Goal: Information Seeking & Learning: Understand process/instructions

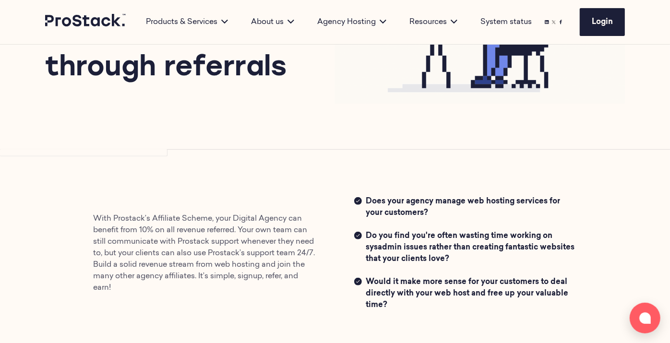
scroll to position [167, 0]
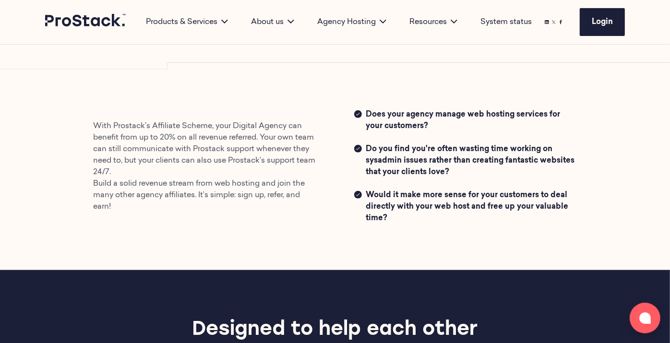
scroll to position [226, 0]
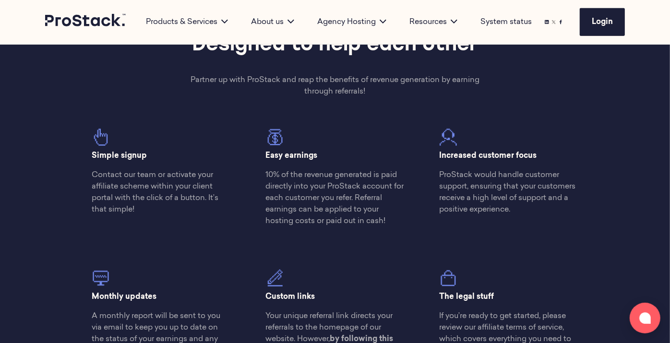
scroll to position [253, 0]
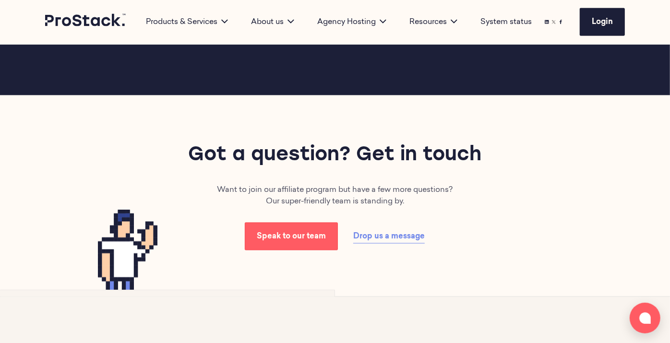
scroll to position [799, 0]
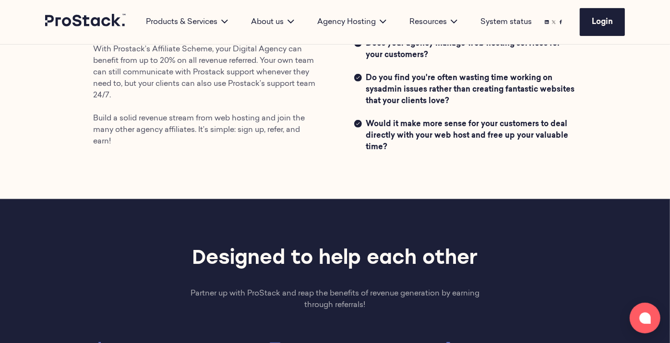
scroll to position [231, 0]
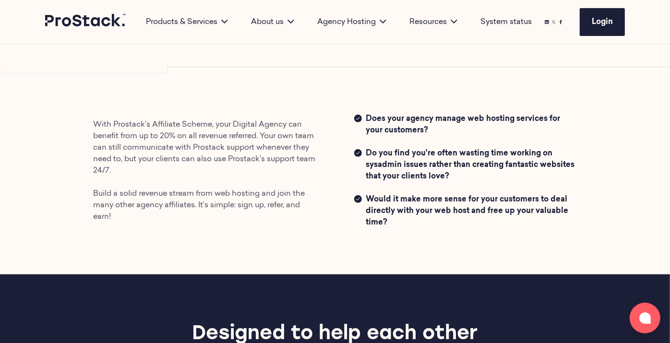
drag, startPoint x: 390, startPoint y: 222, endPoint x: 366, endPoint y: 199, distance: 33.9
click at [366, 199] on span "Would it make more sense for your customers to deal directly with your web host…" at bounding box center [471, 211] width 211 height 35
click at [217, 190] on p "With Prostack’s Affiliate Scheme, your Digital Agency can benefit from up to 20…" at bounding box center [204, 171] width 223 height 104
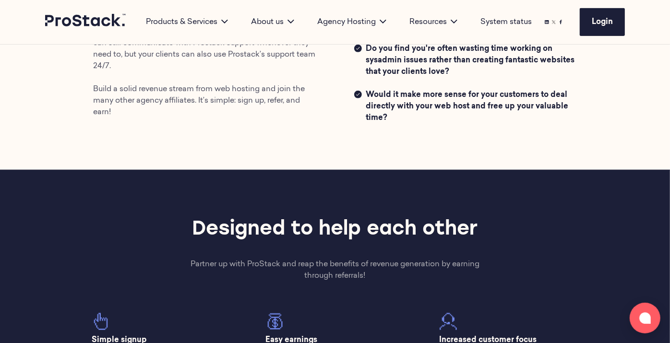
scroll to position [334, 0]
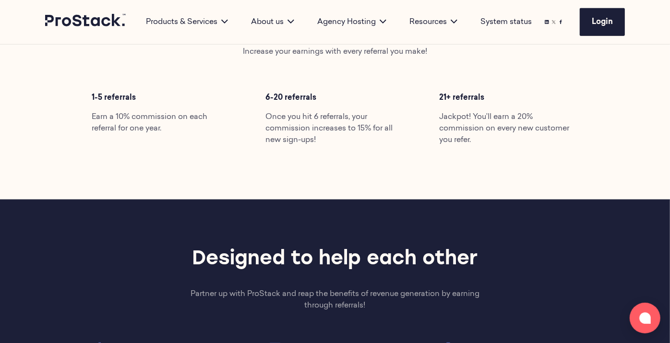
scroll to position [548, 0]
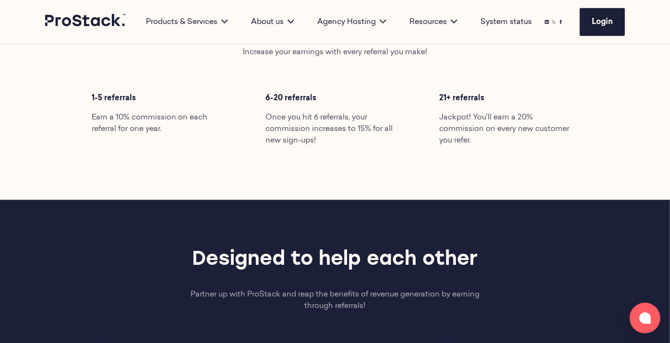
click at [347, 158] on div "Boost your sales & maximise your profit Increase your earnings with every refer…" at bounding box center [335, 79] width 656 height 242
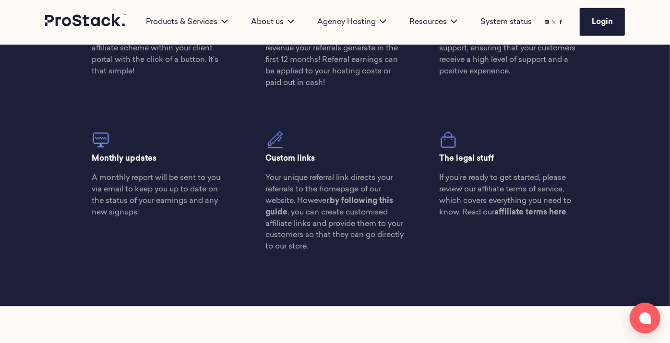
scroll to position [902, 0]
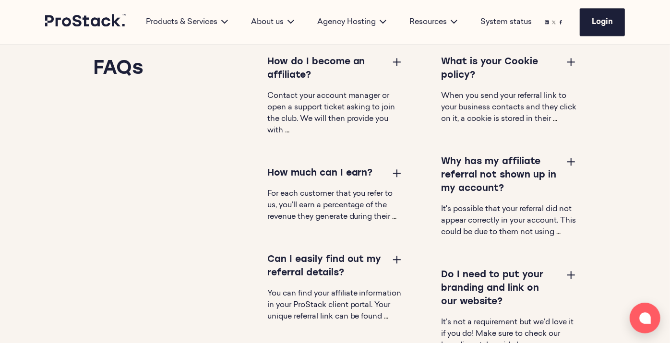
scroll to position [1398, 0]
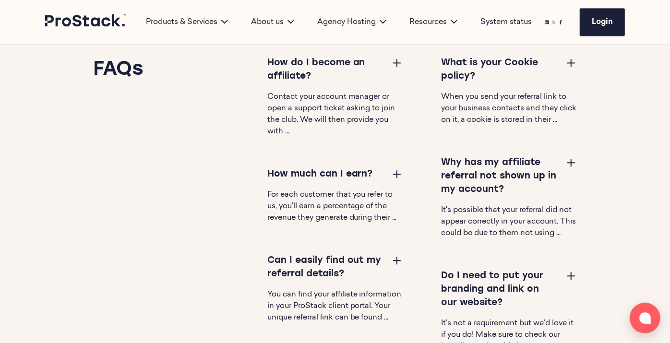
click at [396, 174] on button at bounding box center [397, 174] width 12 height 12
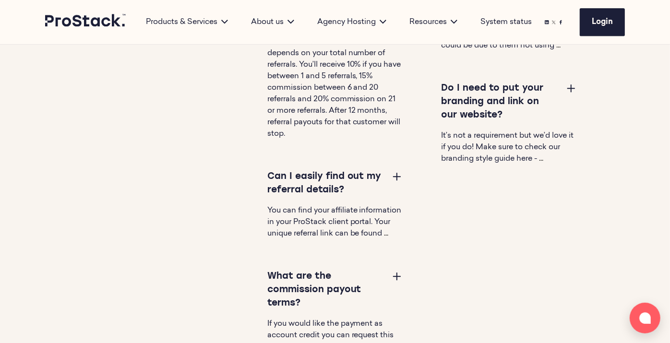
scroll to position [2031, 0]
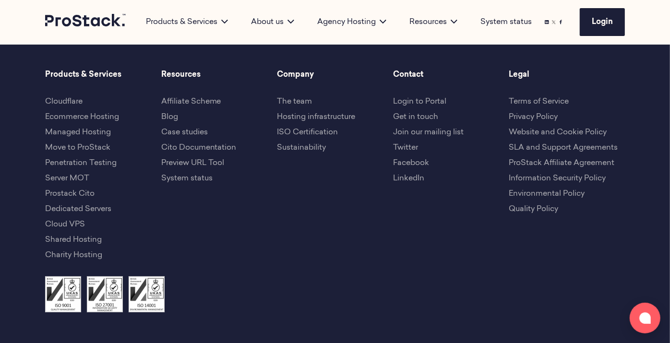
scroll to position [2267, 0]
click at [523, 160] on link "ProStack Affiliate Agreement" at bounding box center [562, 164] width 106 height 8
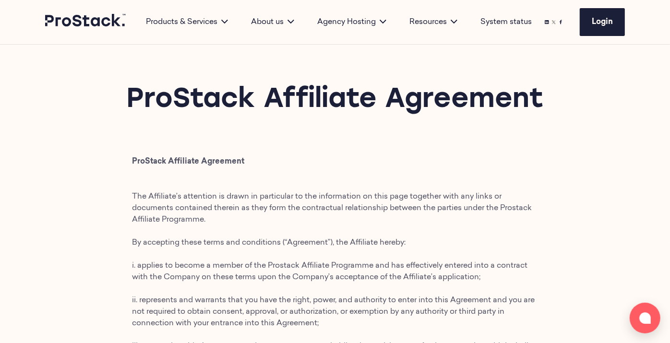
drag, startPoint x: 545, startPoint y: 106, endPoint x: 131, endPoint y: 102, distance: 414.1
click at [131, 102] on h1 "ProStack Affiliate Agreement" at bounding box center [335, 100] width 580 height 35
copy h1 "ProStack Affiliate Agreement"
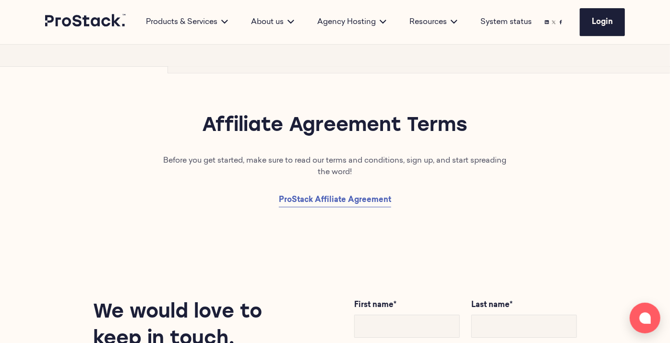
click at [365, 249] on div "Affiliate Agreement Terms Before you get started, make sure to read our terms a…" at bounding box center [335, 160] width 656 height 187
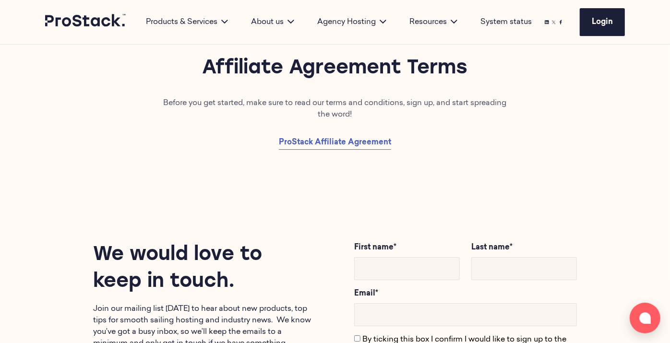
scroll to position [1915, 0]
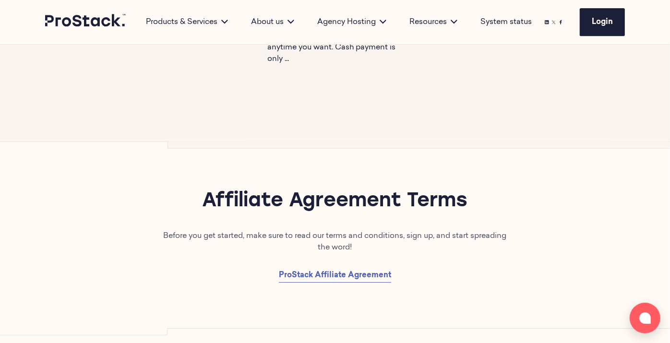
scroll to position [1781, 0]
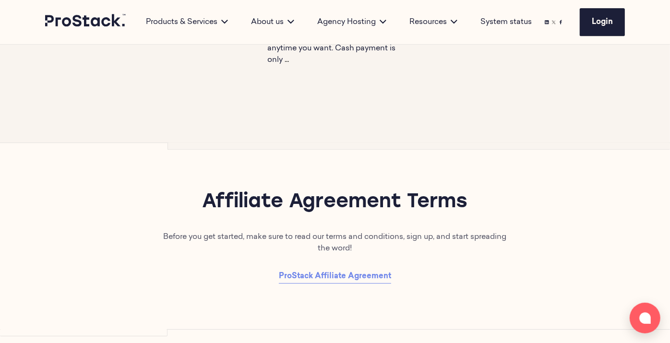
click at [312, 280] on span "ProStack Affiliate Agreement" at bounding box center [335, 277] width 112 height 8
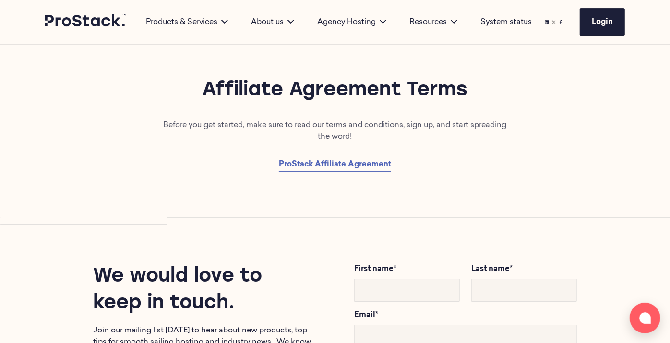
scroll to position [1884, 0]
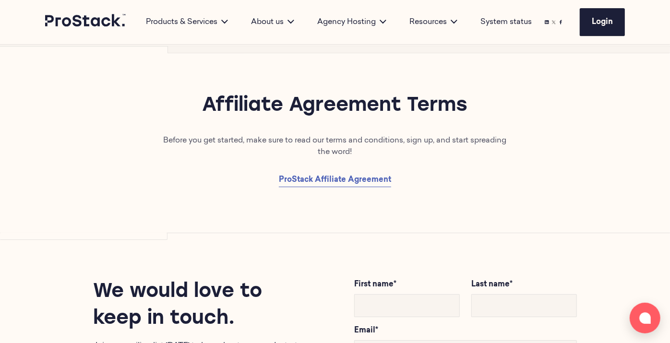
scroll to position [1879, 0]
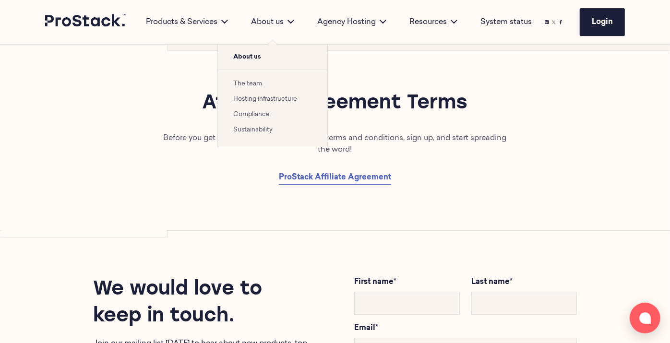
click at [249, 115] on link "Compliance" at bounding box center [251, 114] width 36 height 6
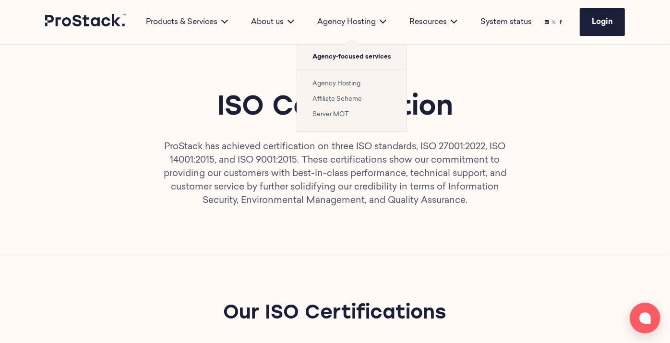
click at [344, 101] on link "Affiliate Scheme" at bounding box center [336, 99] width 49 height 6
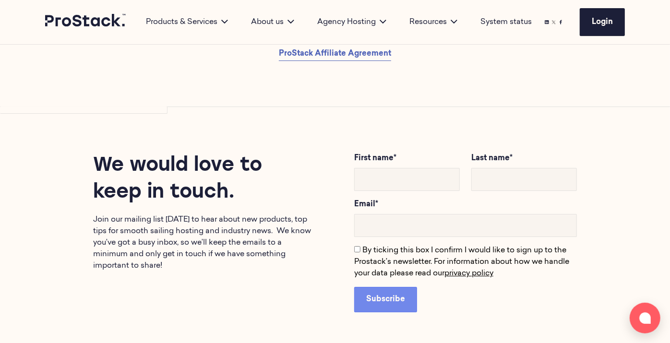
scroll to position [2004, 0]
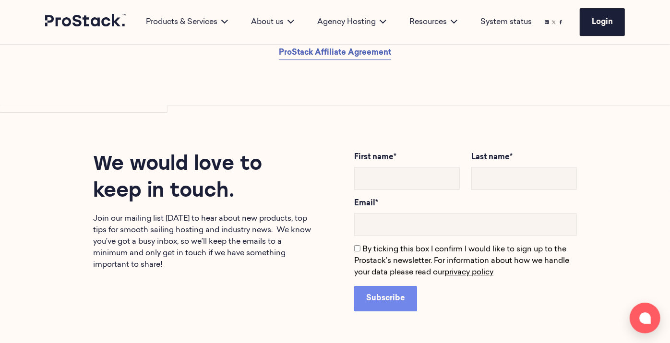
drag, startPoint x: 241, startPoint y: 208, endPoint x: 93, endPoint y: 178, distance: 151.4
click at [93, 178] on h2 "We would love to keep in touch." at bounding box center [204, 179] width 223 height 54
drag, startPoint x: 93, startPoint y: 178, endPoint x: 192, endPoint y: 233, distance: 113.8
click at [192, 233] on p "Join our mailing list [DATE] to hear about new products, top tips for smooth sa…" at bounding box center [204, 242] width 223 height 58
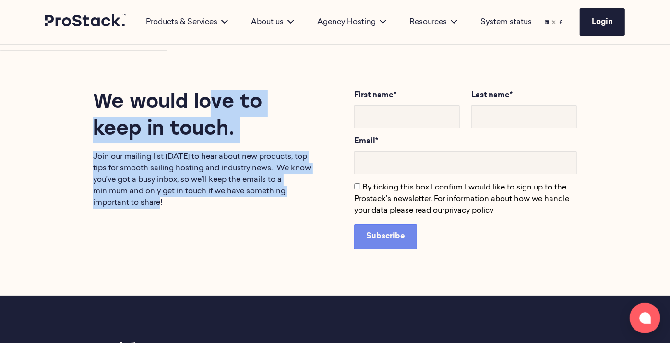
drag, startPoint x: 166, startPoint y: 214, endPoint x: 89, endPoint y: 115, distance: 125.5
click at [89, 115] on div "We would love to keep in touch. Join our mailing list [DATE] to hear about new …" at bounding box center [185, 149] width 261 height 119
drag, startPoint x: 89, startPoint y: 115, endPoint x: 120, endPoint y: 174, distance: 67.0
click at [120, 174] on p "Join our mailing list [DATE] to hear about new products, top tips for smooth sa…" at bounding box center [204, 180] width 223 height 58
click at [155, 182] on p "Join our mailing list [DATE] to hear about new products, top tips for smooth sa…" at bounding box center [204, 180] width 223 height 58
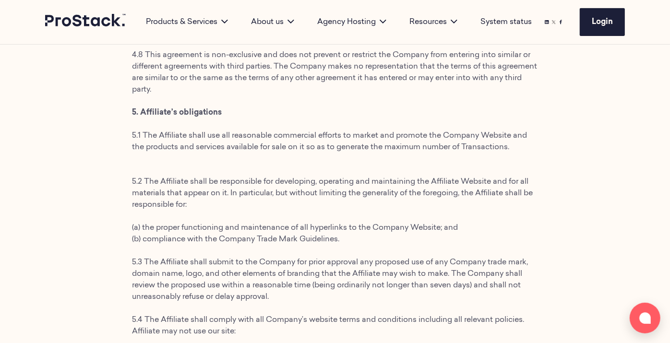
scroll to position [2163, 0]
